Goal: Task Accomplishment & Management: Manage account settings

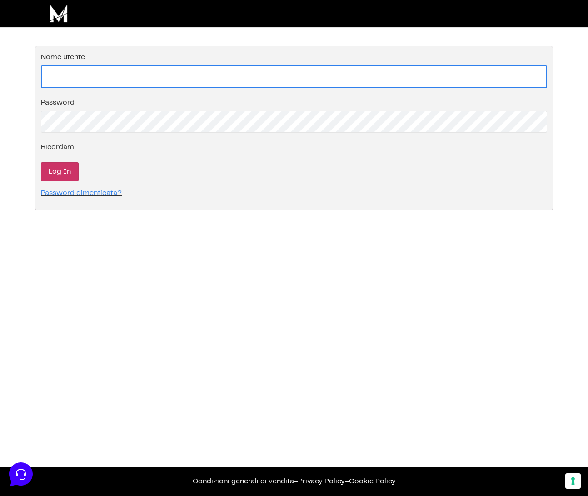
type input "info@monetizzando.com"
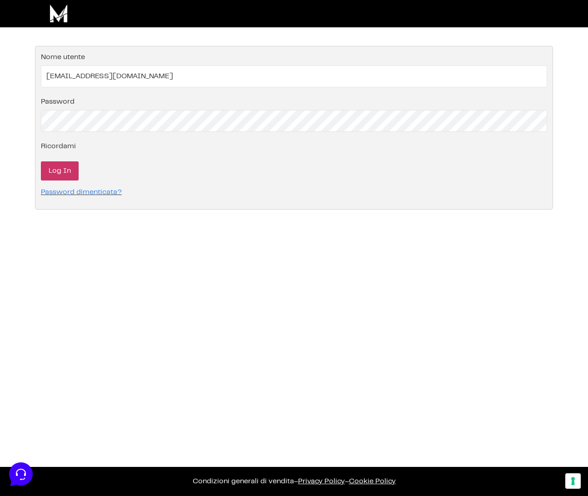
click at [65, 165] on input "Log In" at bounding box center [60, 170] width 38 height 19
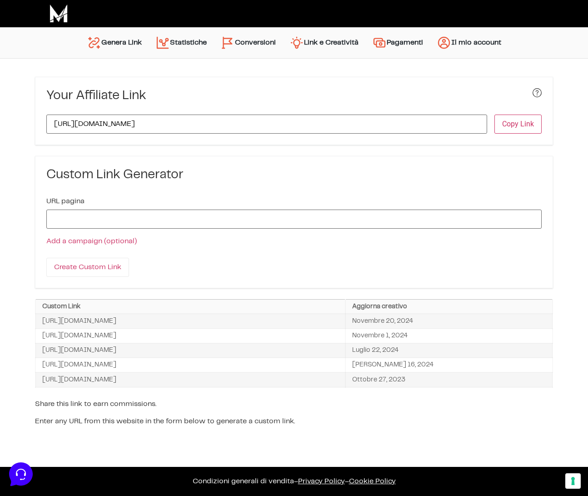
click at [259, 45] on link "Conversioni" at bounding box center [247, 43] width 69 height 22
